Goal: Task Accomplishment & Management: Manage account settings

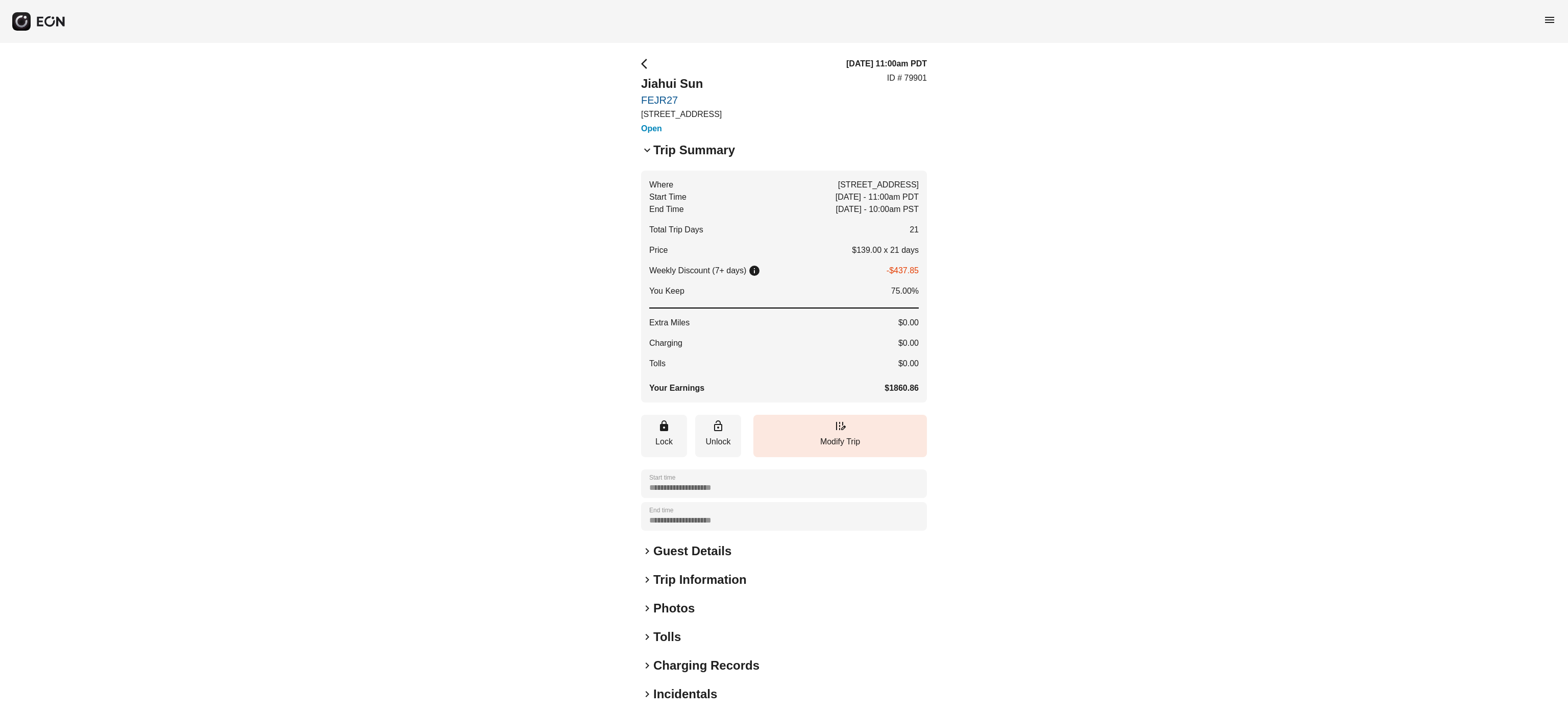
click at [1549, 20] on span "menu" at bounding box center [1550, 20] width 12 height 12
click at [1542, 105] on link "Reservations" at bounding box center [1529, 110] width 53 height 12
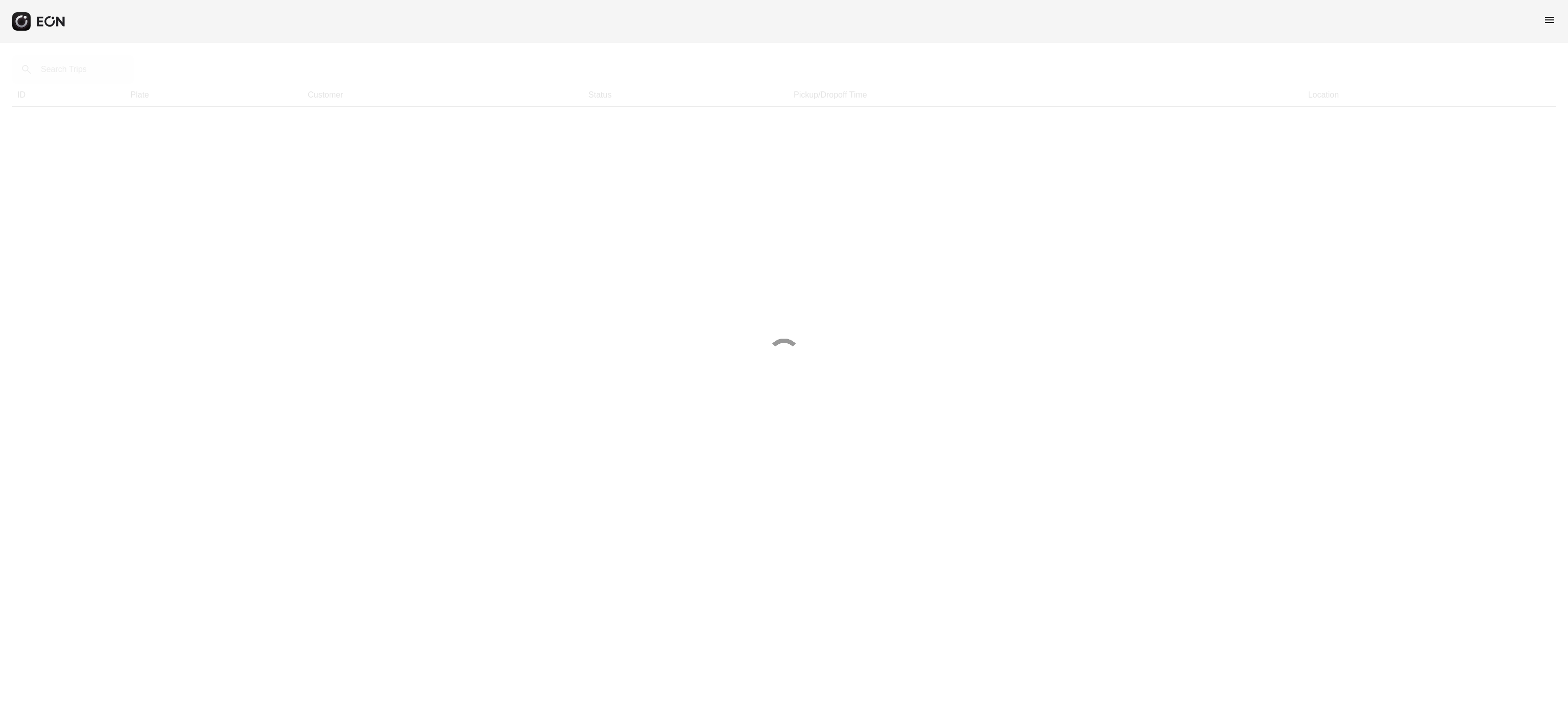
click at [1552, 24] on span "menu" at bounding box center [1550, 20] width 12 height 12
click at [1542, 88] on link "Calendar" at bounding box center [1529, 89] width 53 height 12
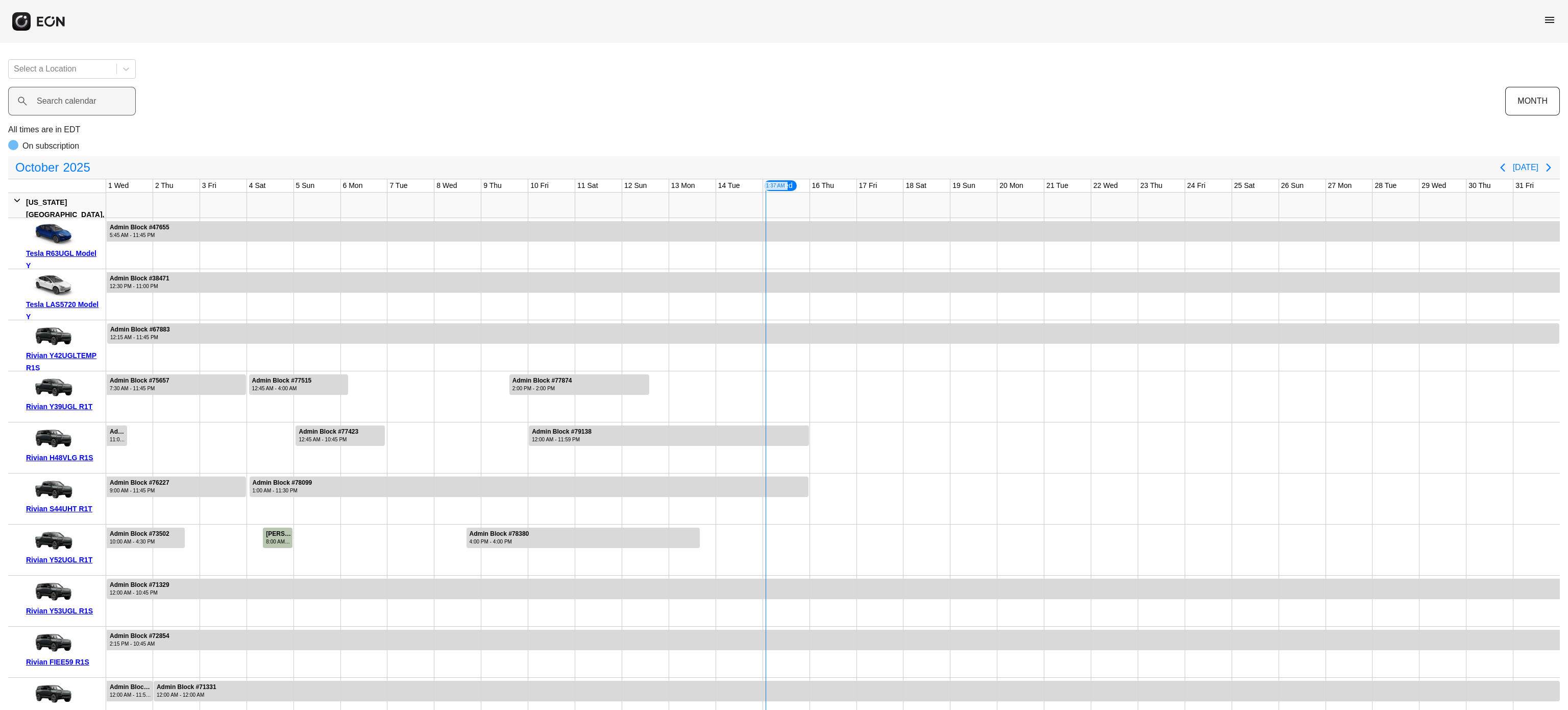
click at [64, 98] on label "Search calendar" at bounding box center [67, 101] width 60 height 12
click at [64, 98] on calendar "Search calendar" at bounding box center [72, 101] width 127 height 28
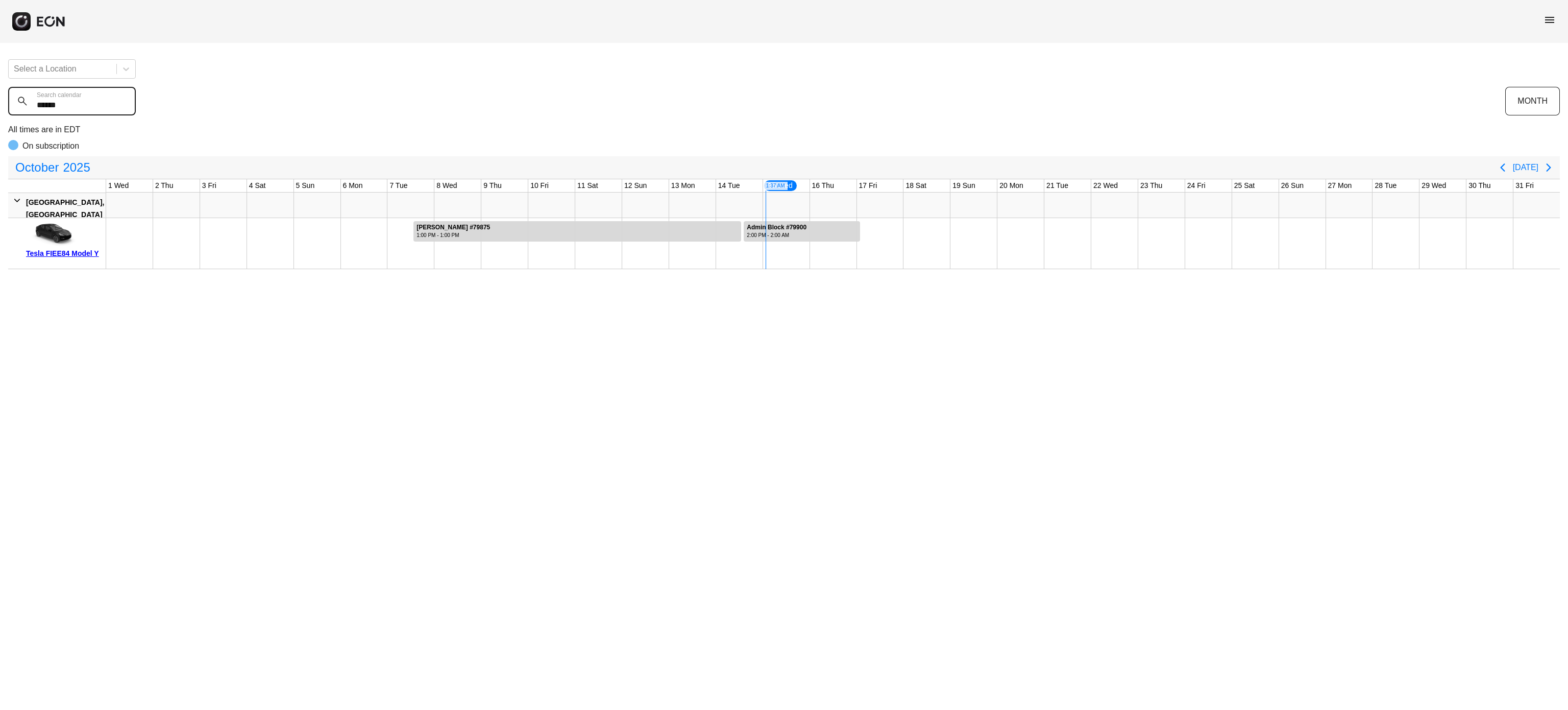
type calendar "******"
